Goal: Task Accomplishment & Management: Manage account settings

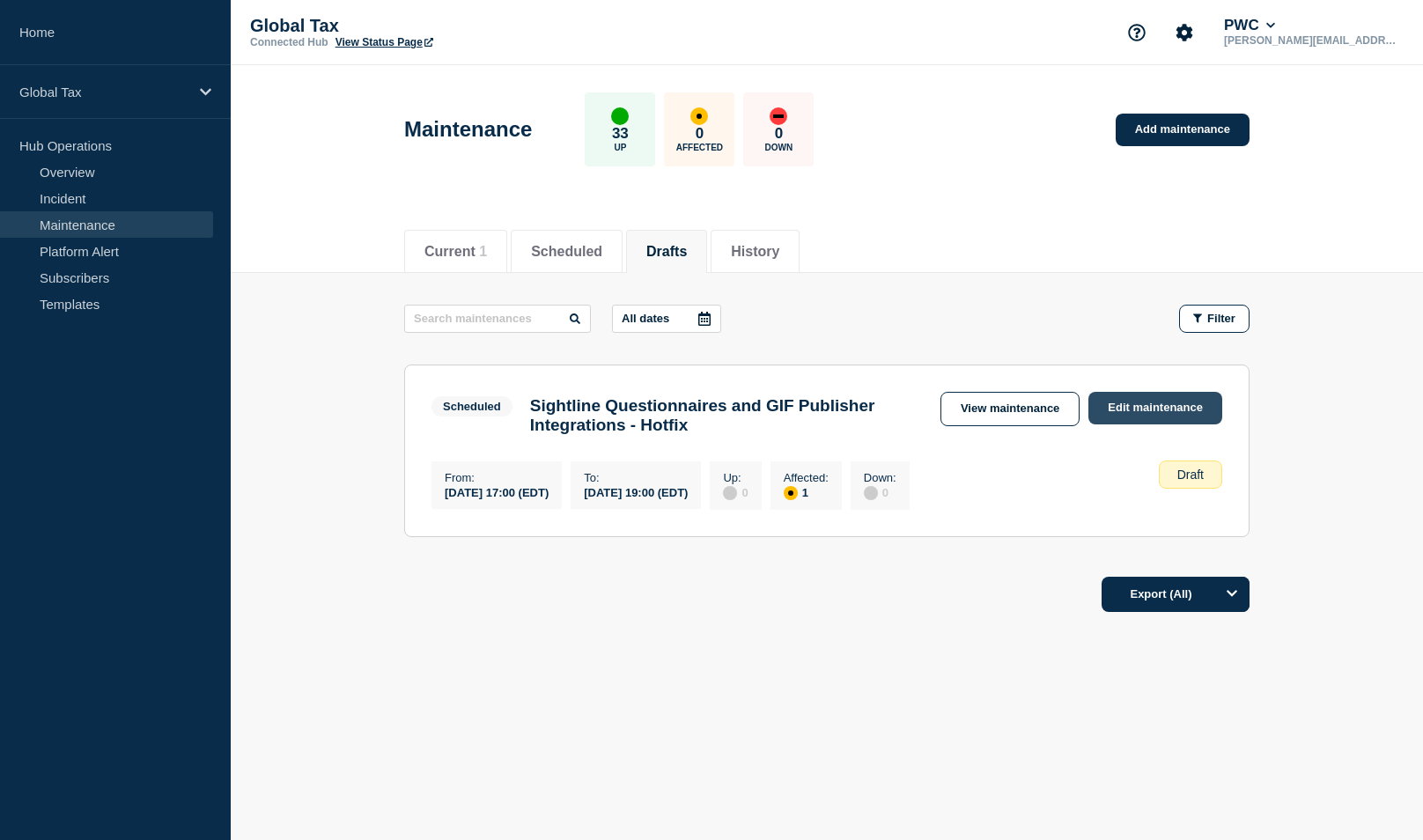
click at [1161, 406] on link "Edit maintenance" at bounding box center [1155, 408] width 134 height 33
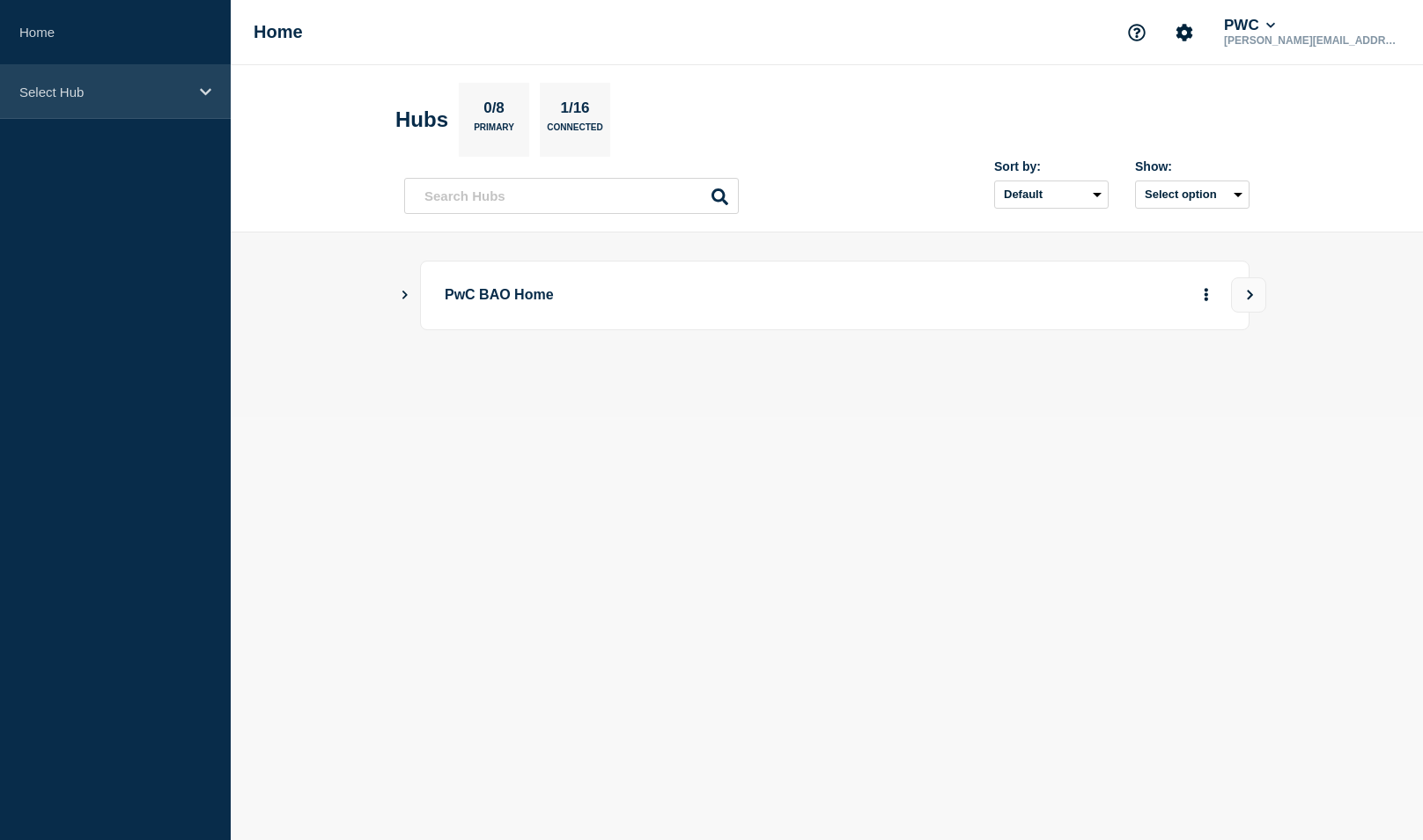
click at [71, 93] on p "Select Hub" at bounding box center [103, 91] width 169 height 15
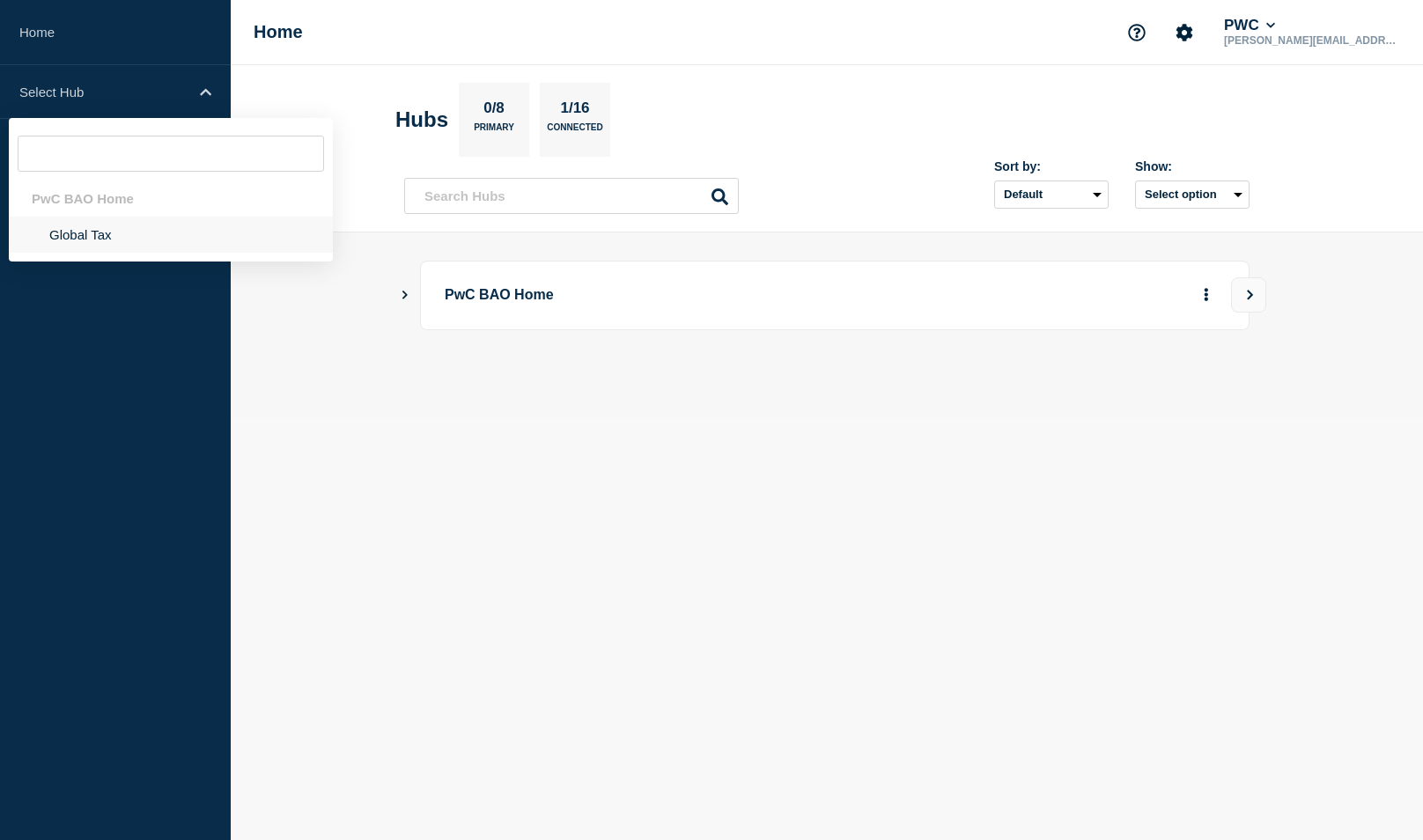
click at [107, 232] on li "Global Tax" at bounding box center [171, 234] width 324 height 36
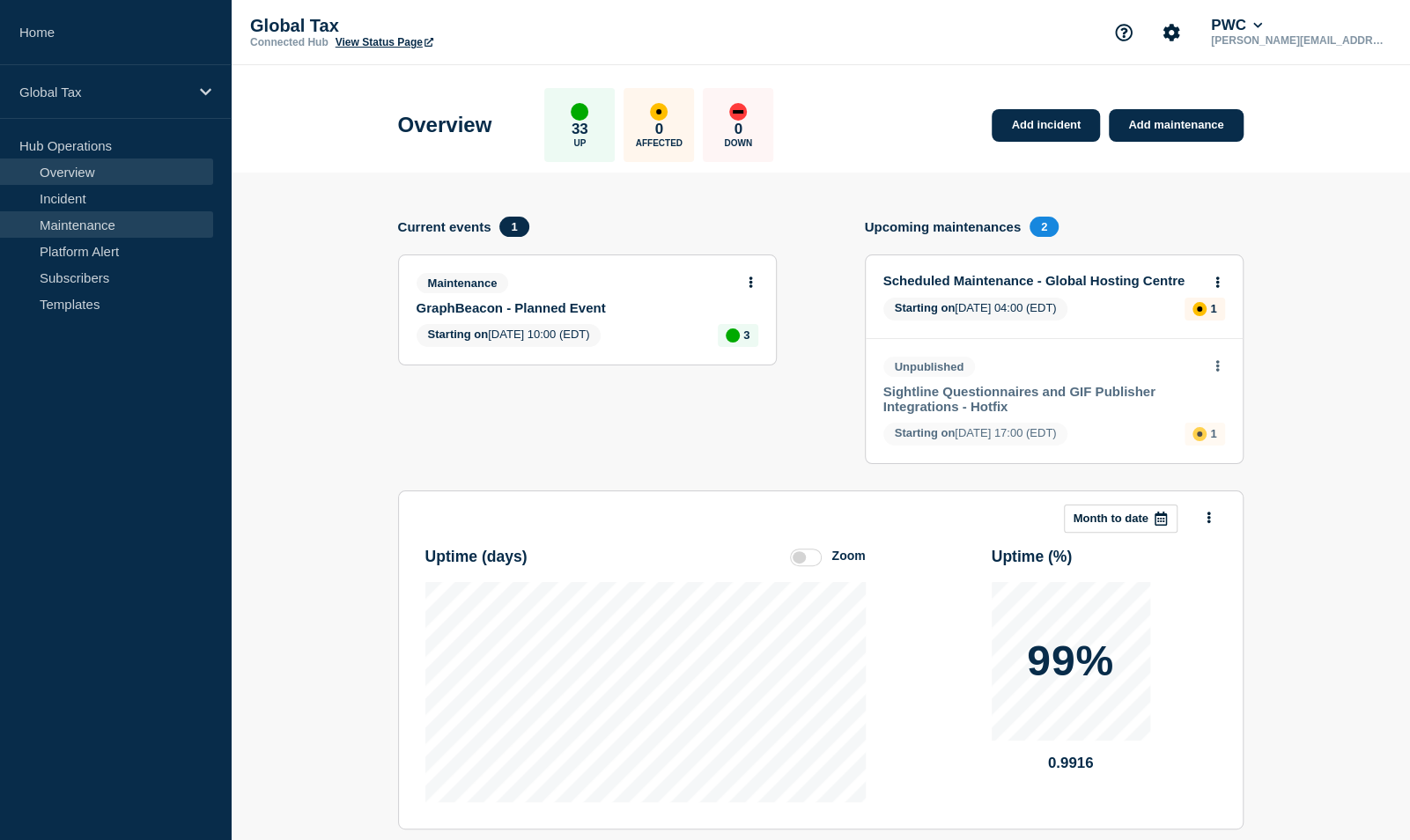
click at [77, 216] on link "Maintenance" at bounding box center [107, 224] width 213 height 26
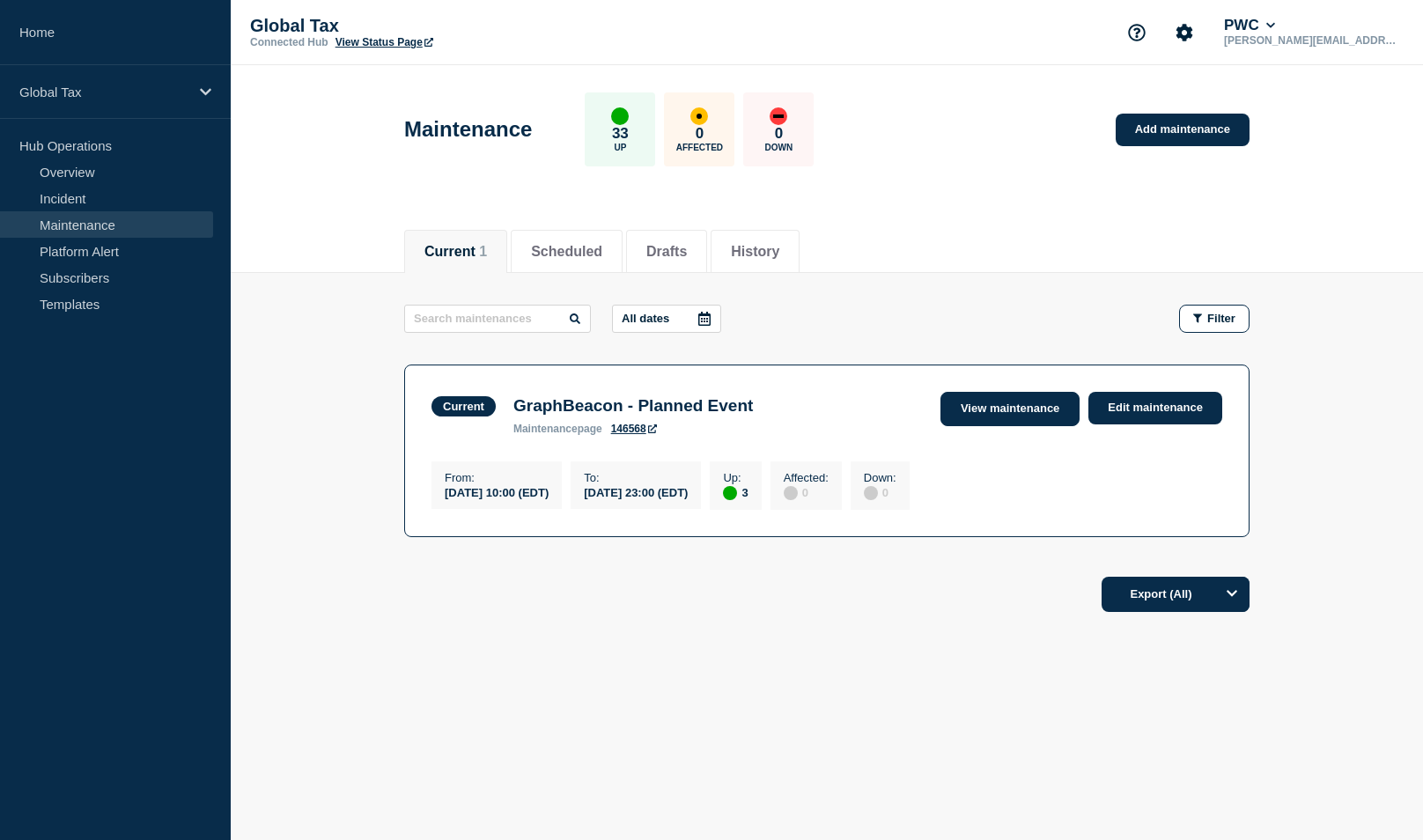
click at [1003, 417] on link "View maintenance" at bounding box center [1010, 409] width 139 height 34
click at [707, 241] on li "Drafts" at bounding box center [667, 251] width 81 height 43
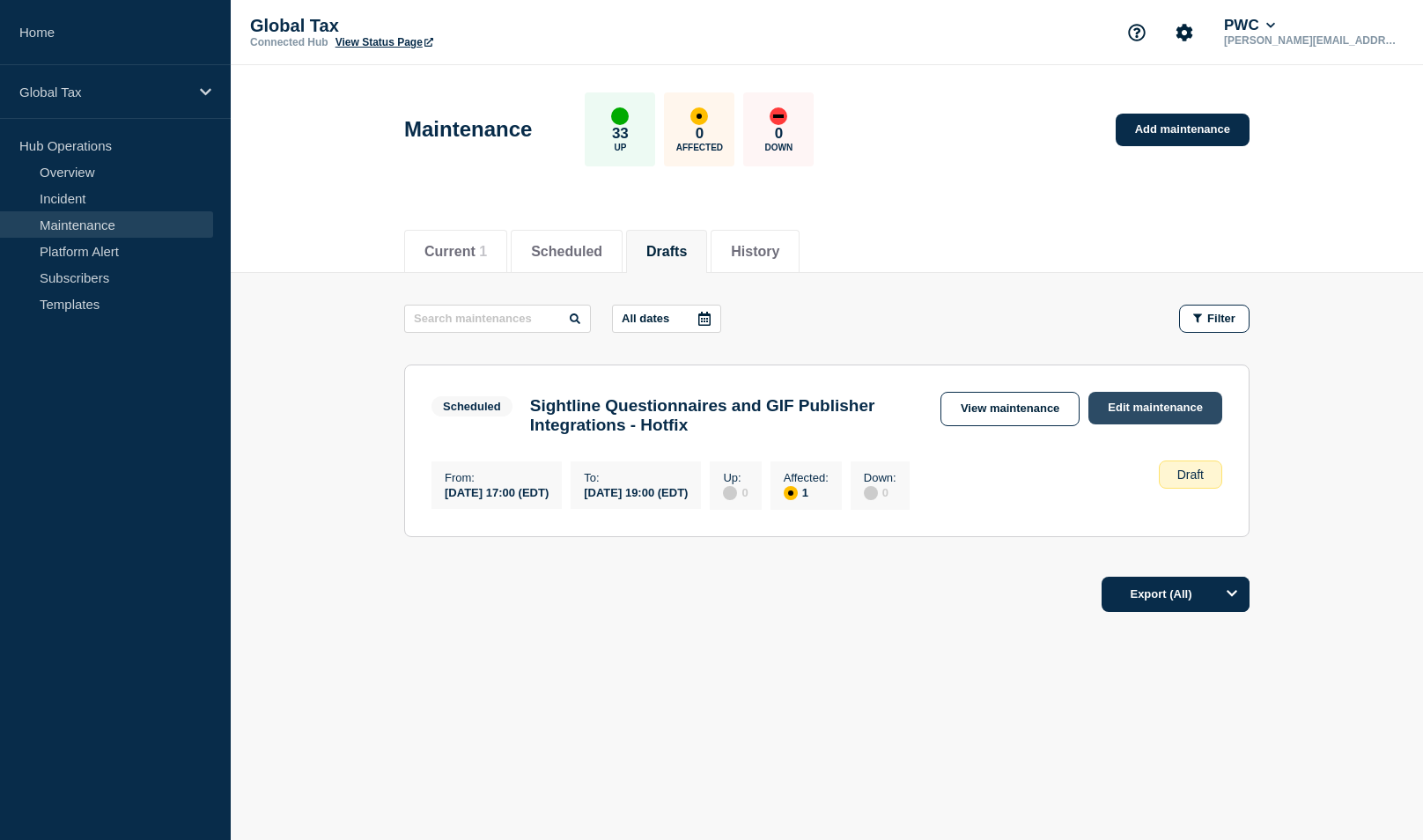
click at [1108, 396] on link "Edit maintenance" at bounding box center [1155, 408] width 134 height 33
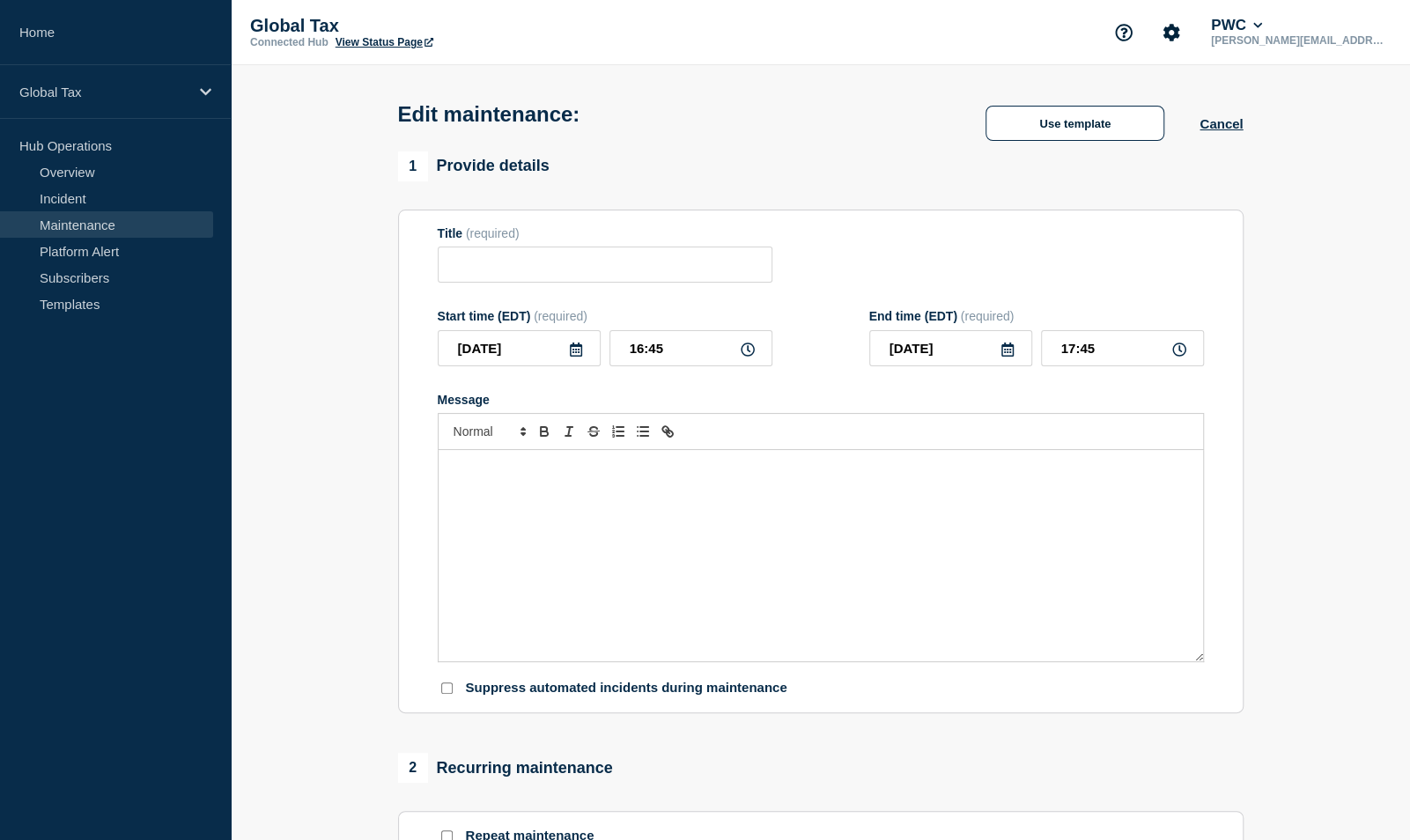
type input "Sightline Questionnaires and GIF Publisher Integrations - Hotfix"
type input "17:00"
type input "19:00"
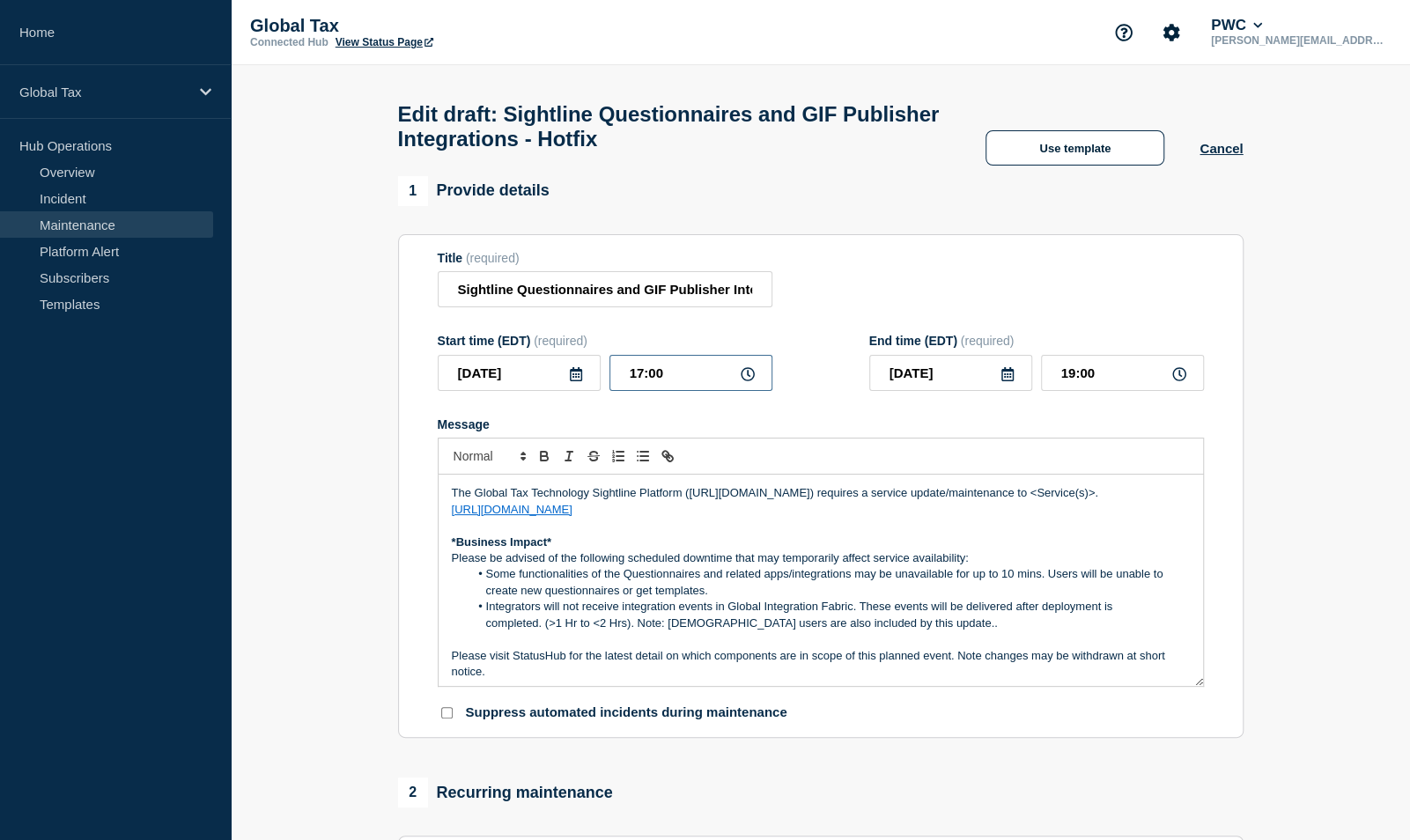
click at [678, 382] on input "17:00" at bounding box center [691, 373] width 163 height 36
click at [649, 380] on input "20:__" at bounding box center [691, 373] width 163 height 36
type input "20:00"
type input "22:00"
drag, startPoint x: 1095, startPoint y: 500, endPoint x: 1035, endPoint y: 503, distance: 60.1
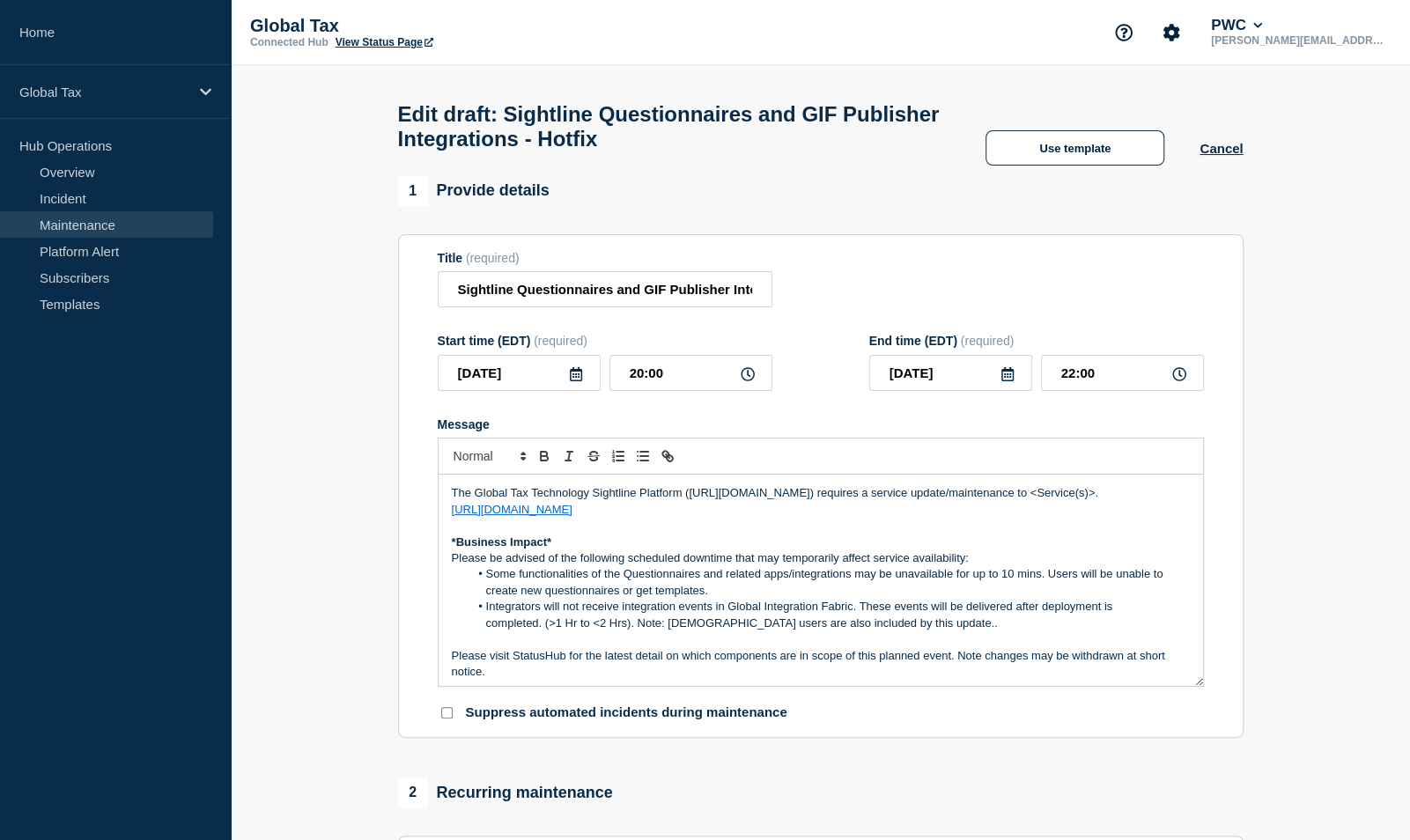
click at [1035, 501] on p "The Global Tax Technology Sightline Platform (https://sightline.pwc.com) requir…" at bounding box center [820, 493] width 738 height 16
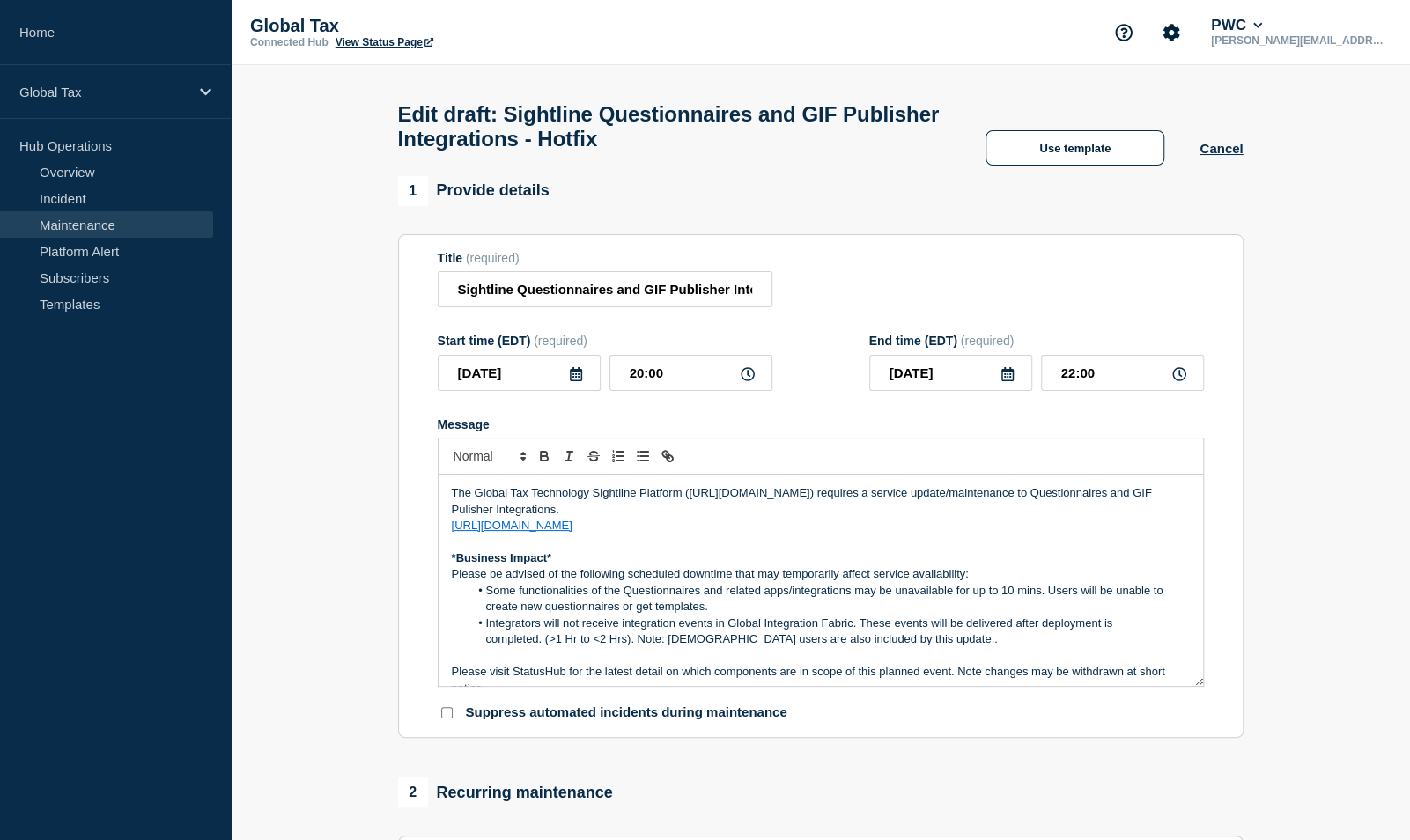
click at [452, 532] on link "https://sightline.pwc.com" at bounding box center [511, 524] width 120 height 14
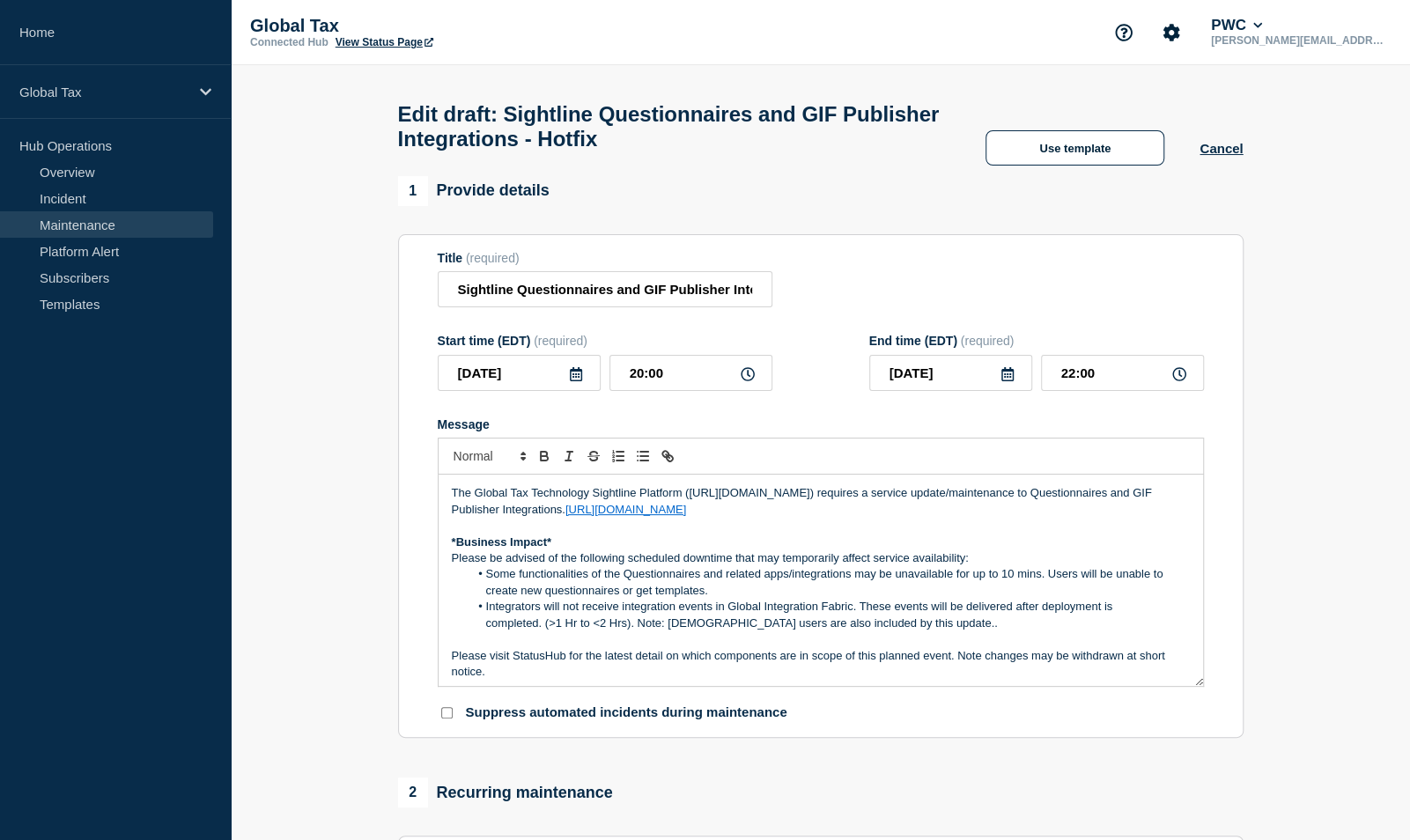
click at [1030, 582] on li "Some functionalities of the Questionnaires and related apps/integrations may be…" at bounding box center [828, 582] width 721 height 33
drag, startPoint x: 861, startPoint y: 633, endPoint x: 837, endPoint y: 664, distance: 39.2
click at [837, 664] on p "Please visit StatusHub for the latest detail on which components are in scope o…" at bounding box center [820, 665] width 738 height 33
drag, startPoint x: 890, startPoint y: 634, endPoint x: 808, endPoint y: 630, distance: 82.1
click at [808, 630] on li "Integrators will not receive integration events in Global Integration Fabric. T…" at bounding box center [828, 615] width 721 height 33
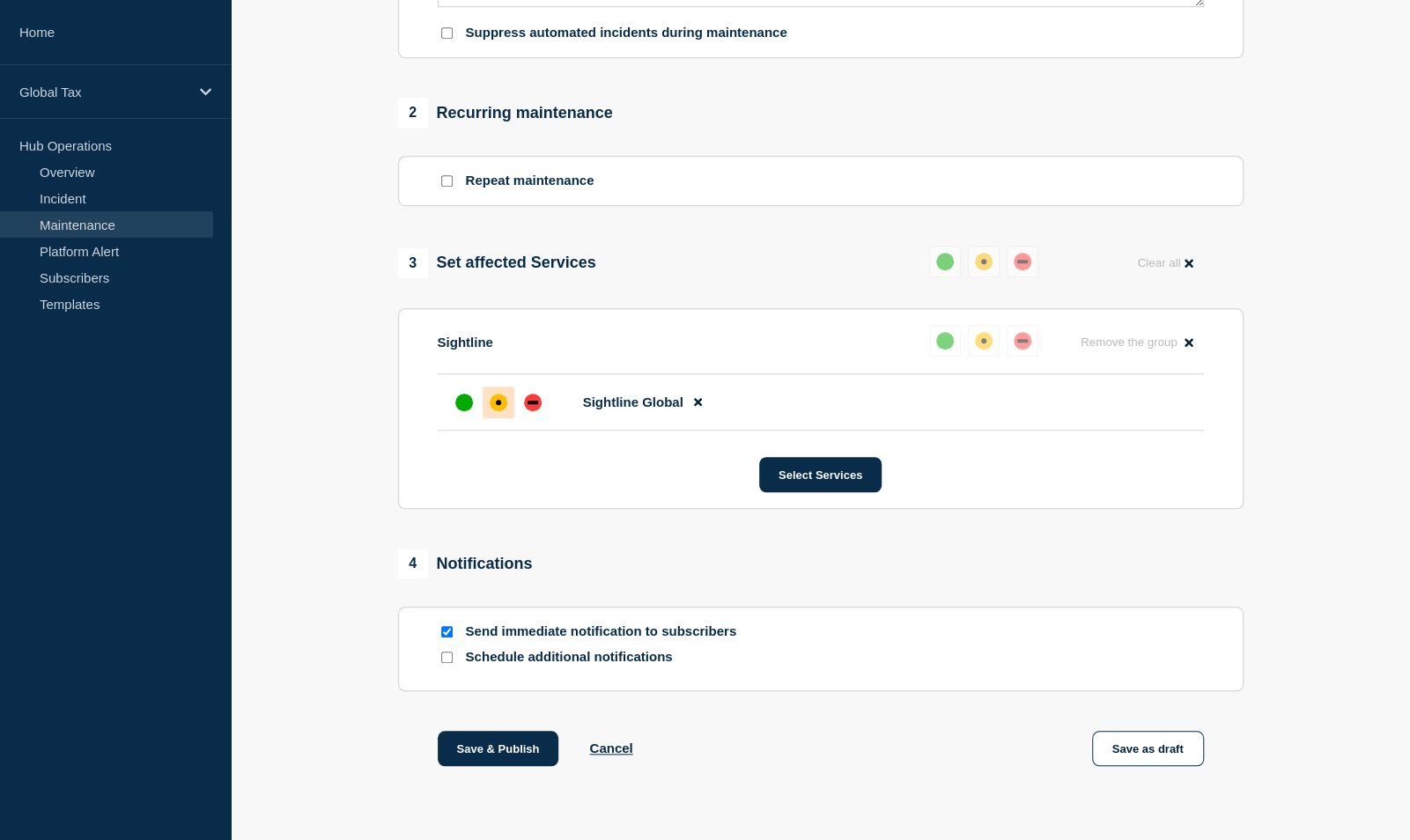
scroll to position [729, 0]
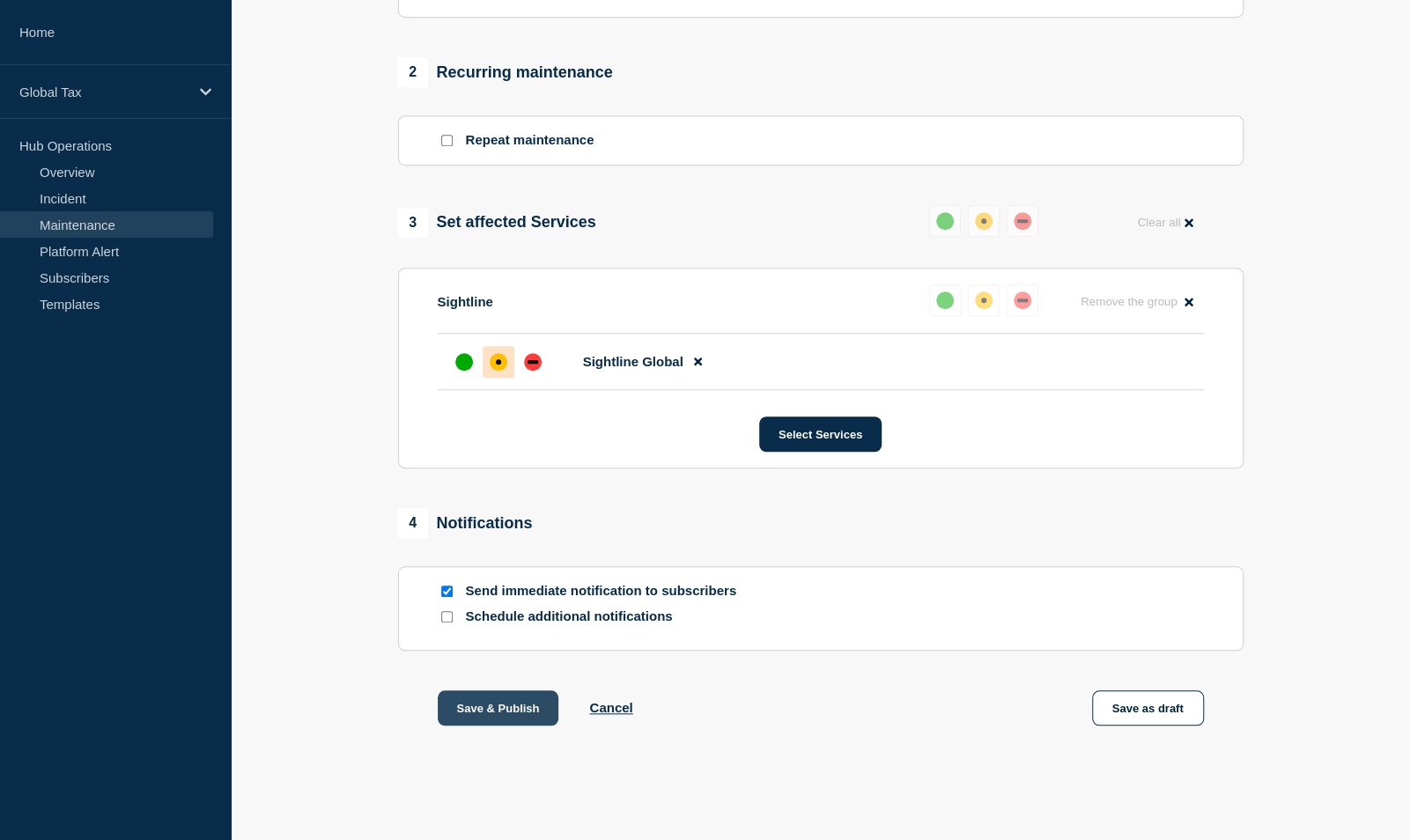
click at [530, 713] on button "Save & Publish" at bounding box center [498, 707] width 121 height 35
